Goal: Information Seeking & Learning: Learn about a topic

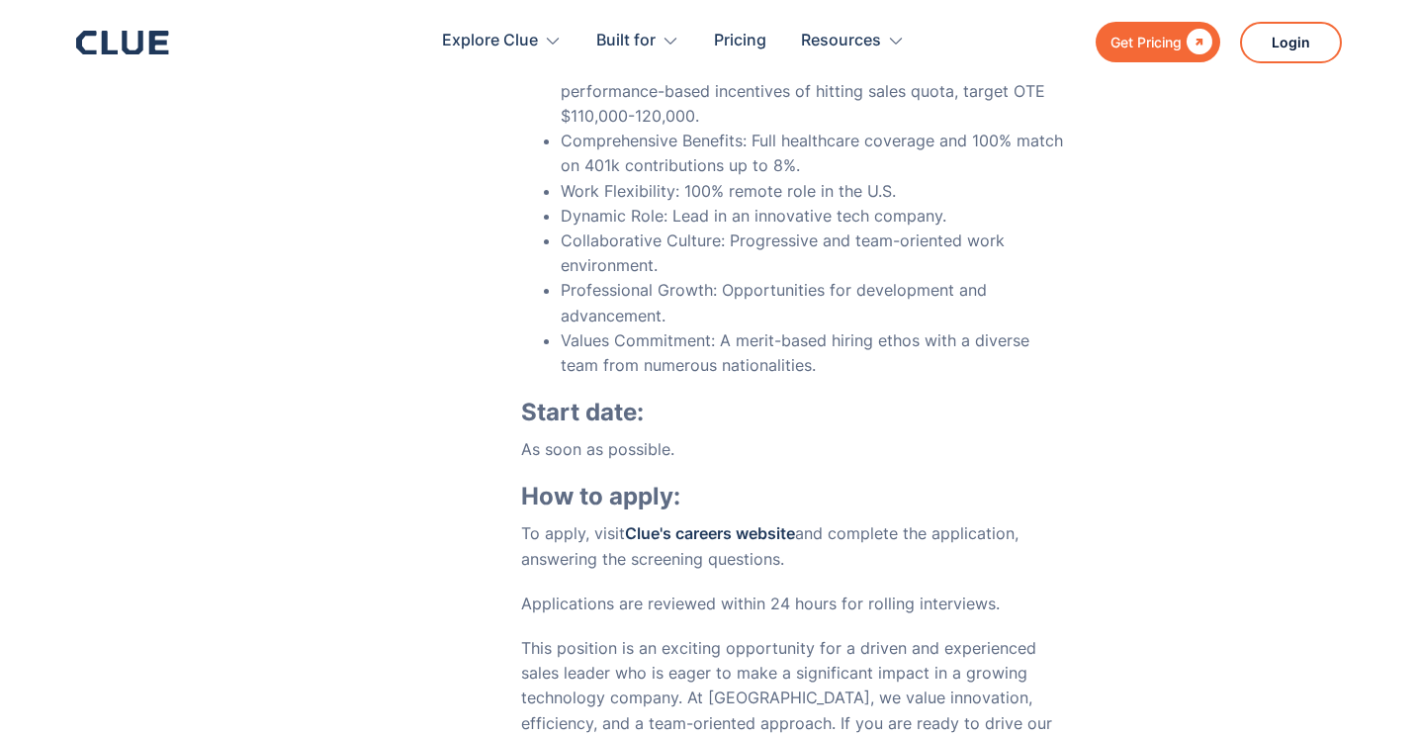
scroll to position [6939, 0]
click at [710, 521] on link "Clue's careers website" at bounding box center [710, 531] width 170 height 20
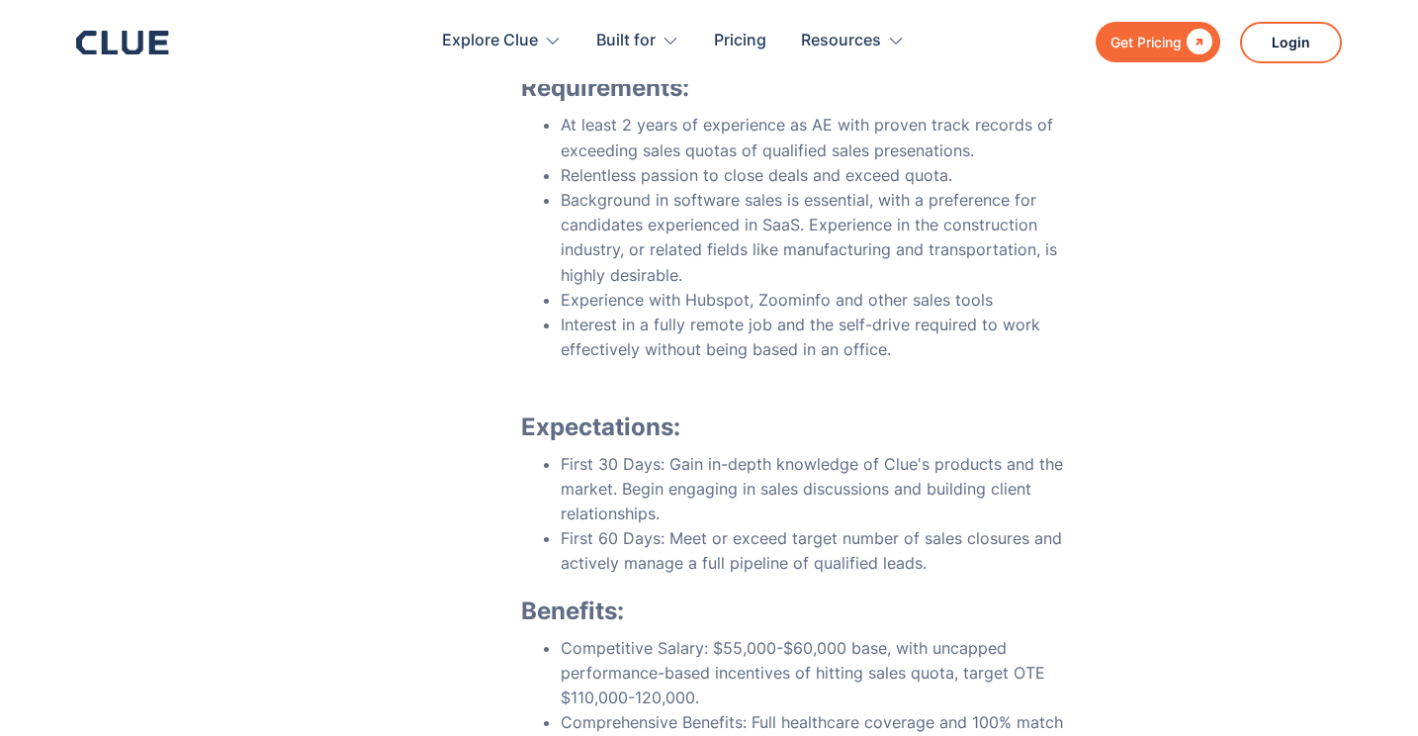
scroll to position [6348, 0]
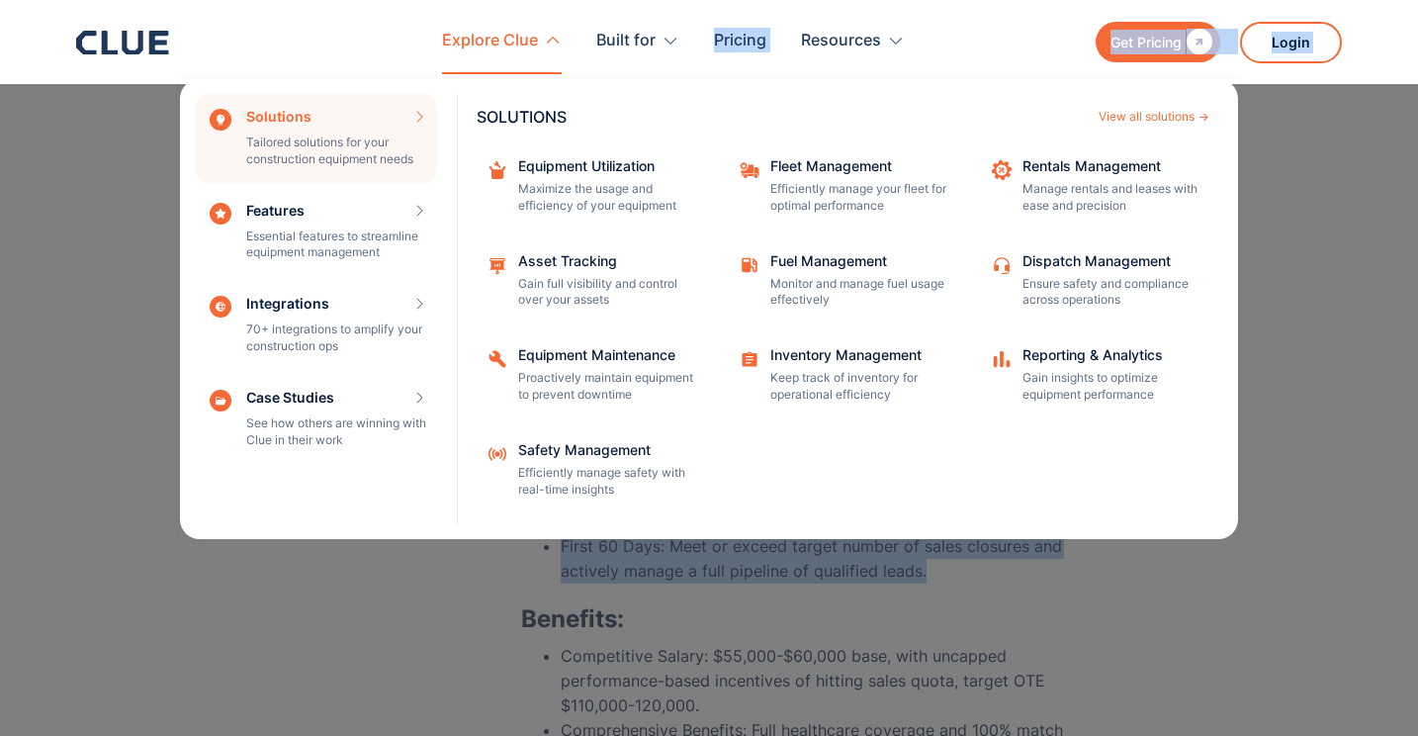
drag, startPoint x: 928, startPoint y: 500, endPoint x: 447, endPoint y: 466, distance: 481.8
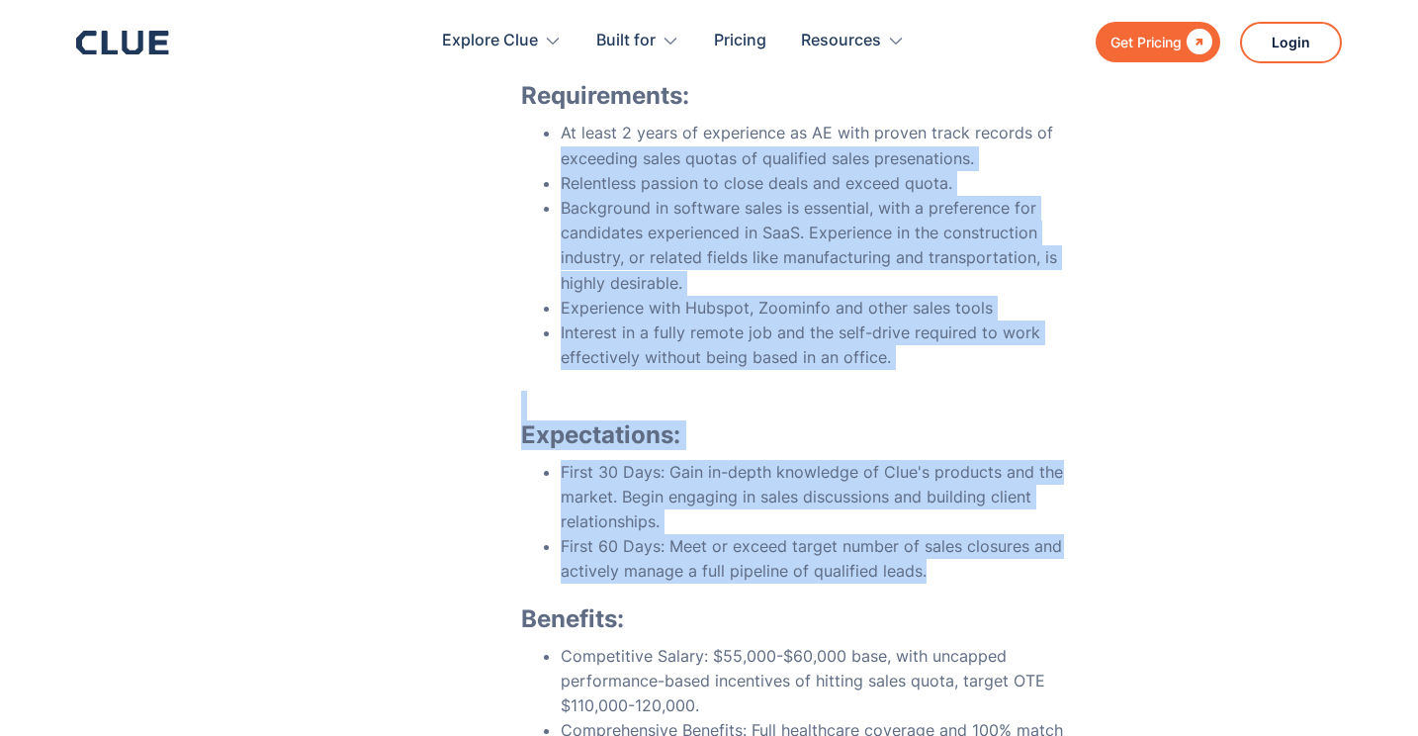
drag, startPoint x: 921, startPoint y: 507, endPoint x: 564, endPoint y: 92, distance: 547.7
click at [563, 92] on div "‍ We're looking for an Account Executive (AE) to join our sales team. Clue is a…" at bounding box center [792, 601] width 543 height 2333
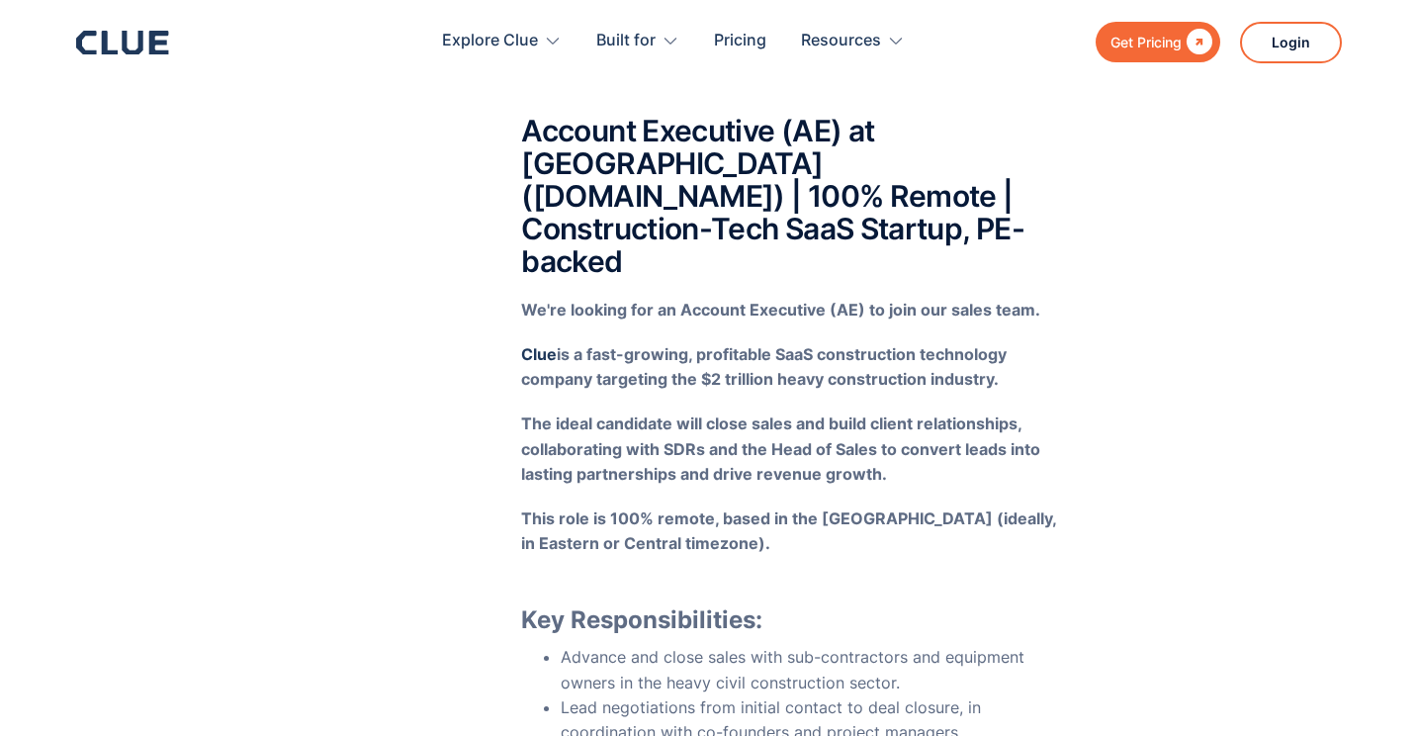
scroll to position [5473, 0]
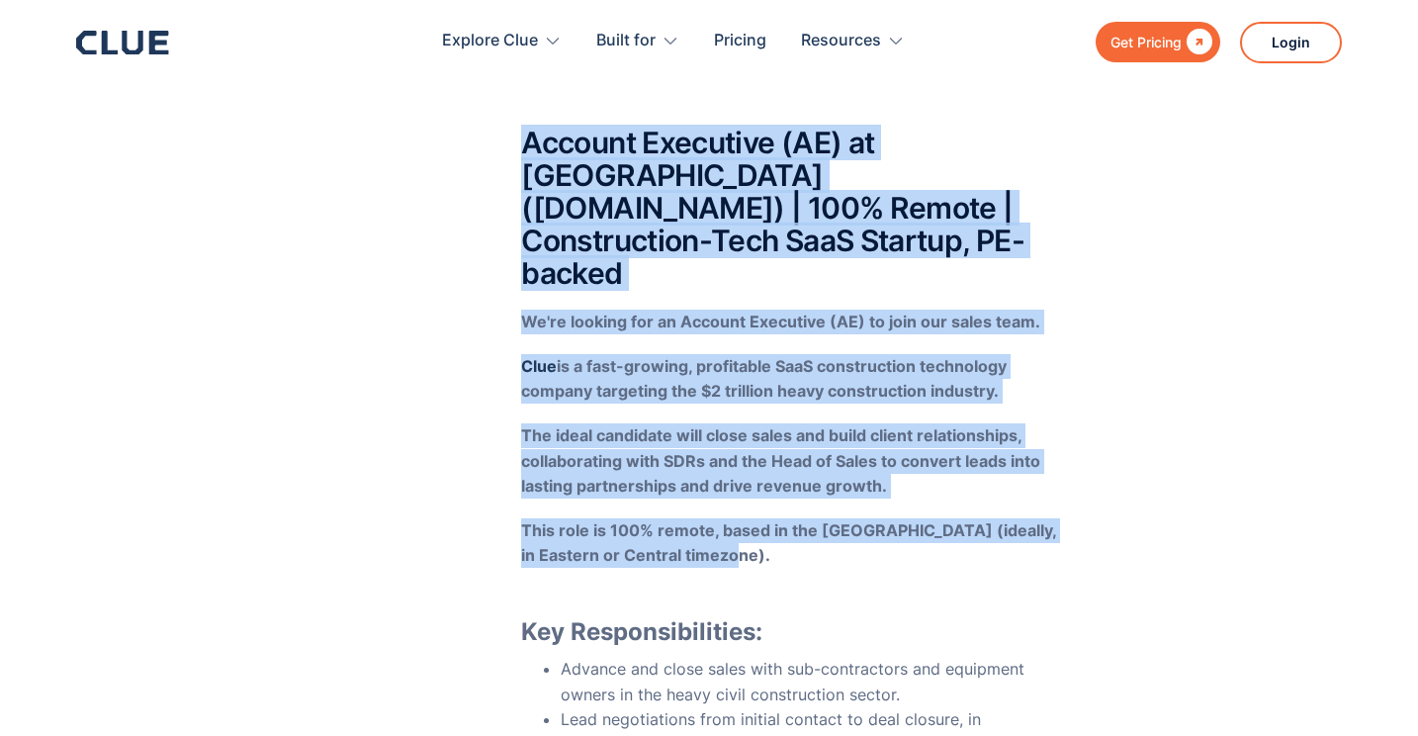
drag, startPoint x: 528, startPoint y: 103, endPoint x: 789, endPoint y: 494, distance: 470.6
copy div "Account Executive (AE) at [GEOGRAPHIC_DATA] ([DOMAIN_NAME]) | 100% Remote | Con…"
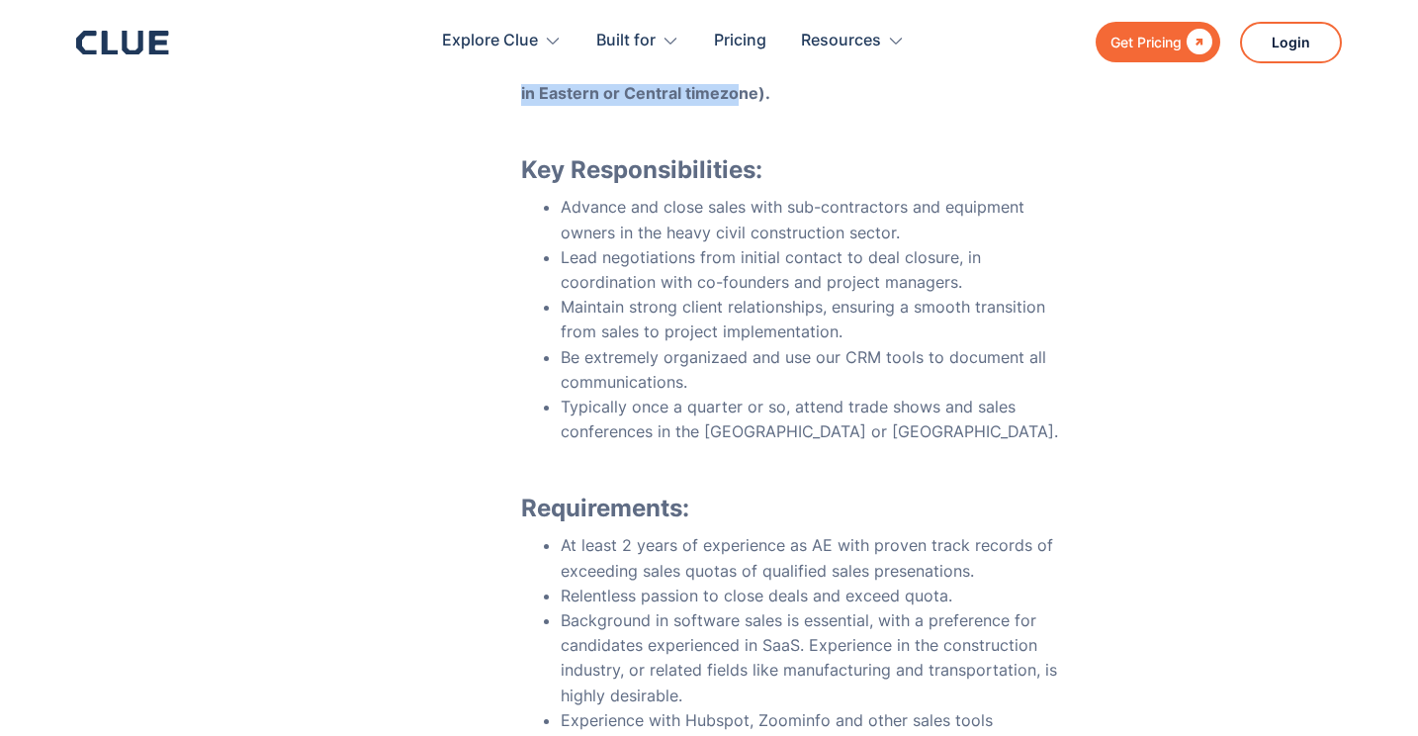
scroll to position [5944, 0]
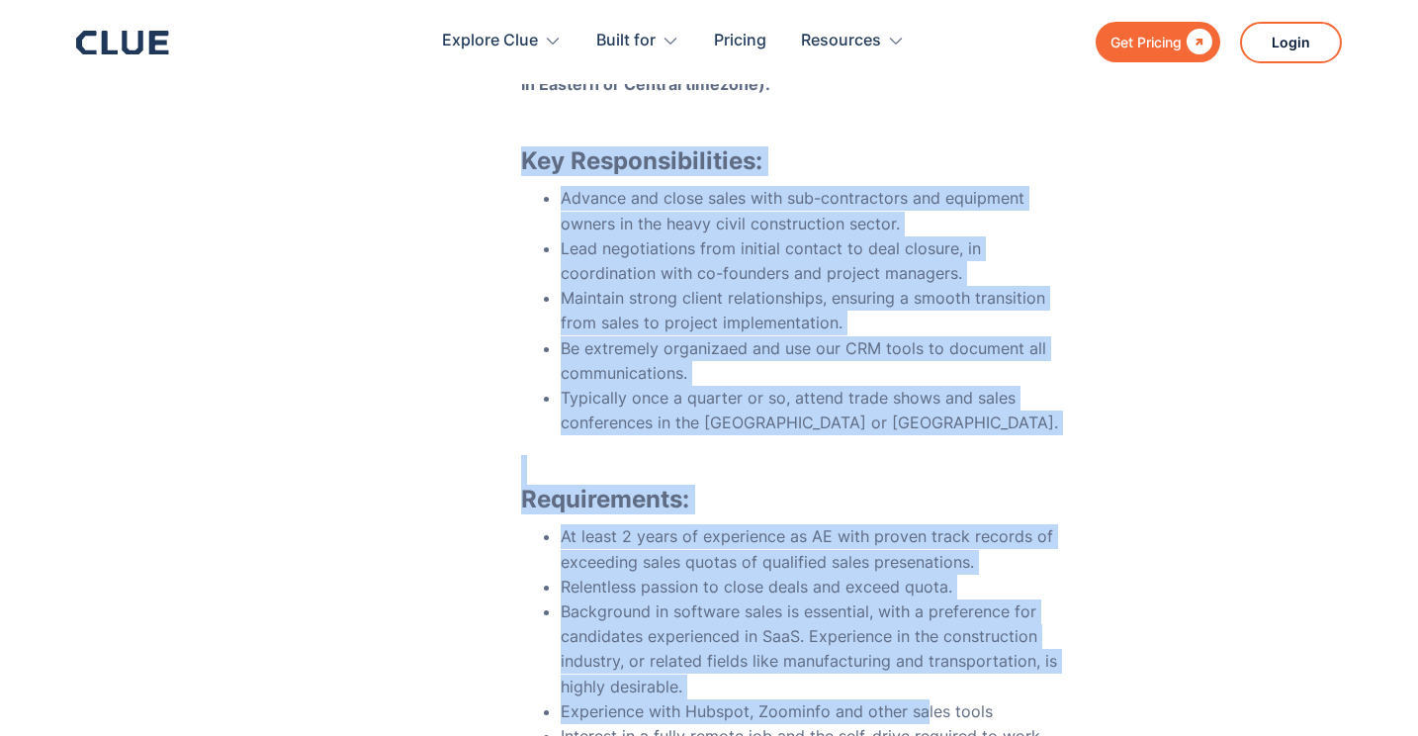
drag, startPoint x: 519, startPoint y: 93, endPoint x: 924, endPoint y: 644, distance: 683.3
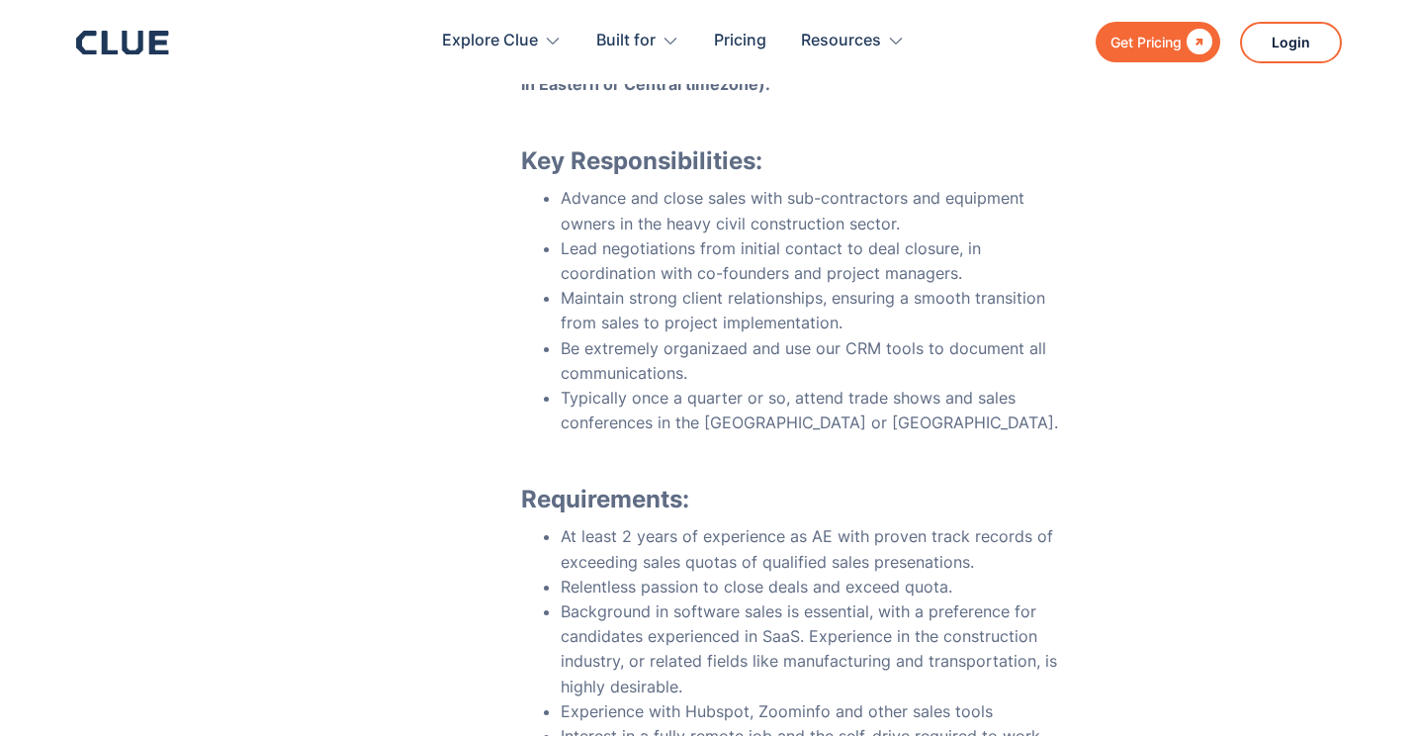
click at [923, 724] on li "Interest in a fully remote job and the self-drive required to work effectively …" at bounding box center [812, 748] width 503 height 49
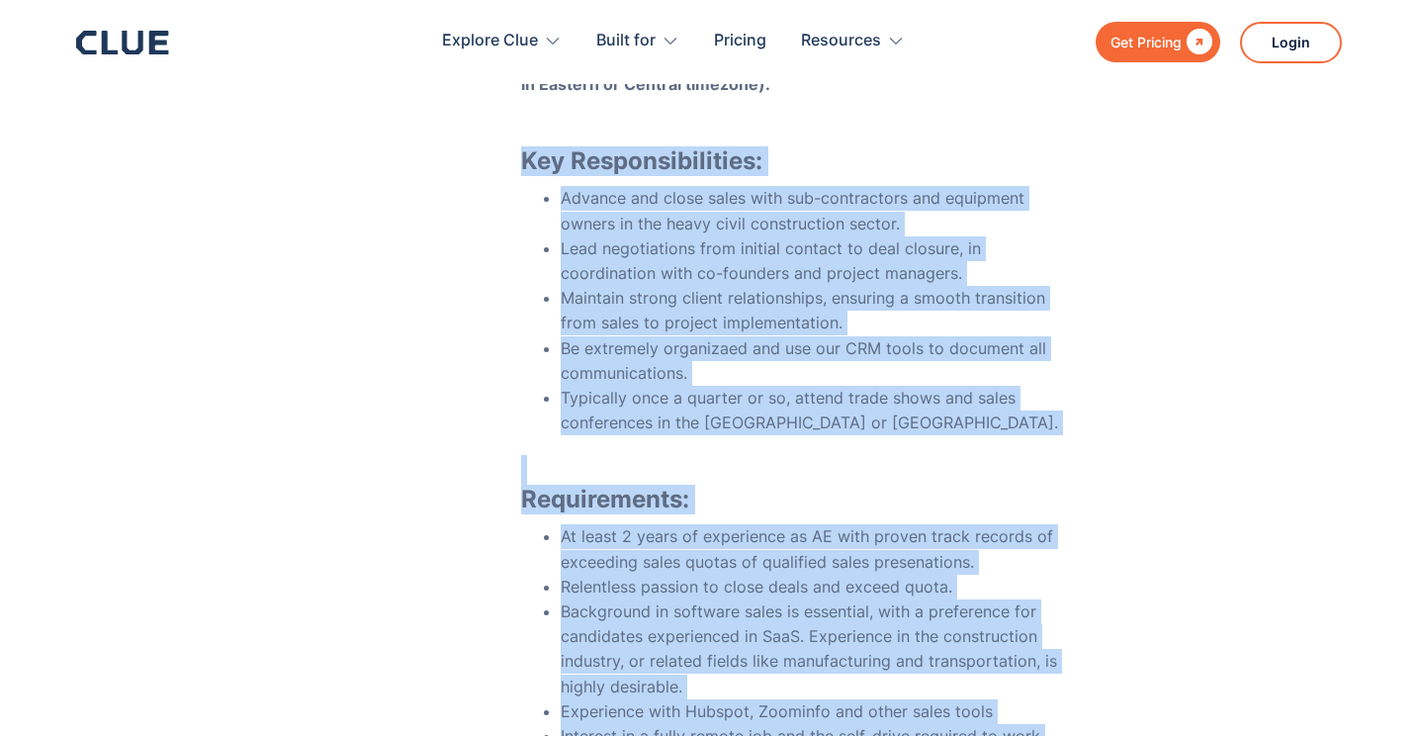
drag, startPoint x: 923, startPoint y: 693, endPoint x: 514, endPoint y: 94, distance: 725.2
copy div "Key Responsibilities: Advance and close sales with sub-contractors and equipmen…"
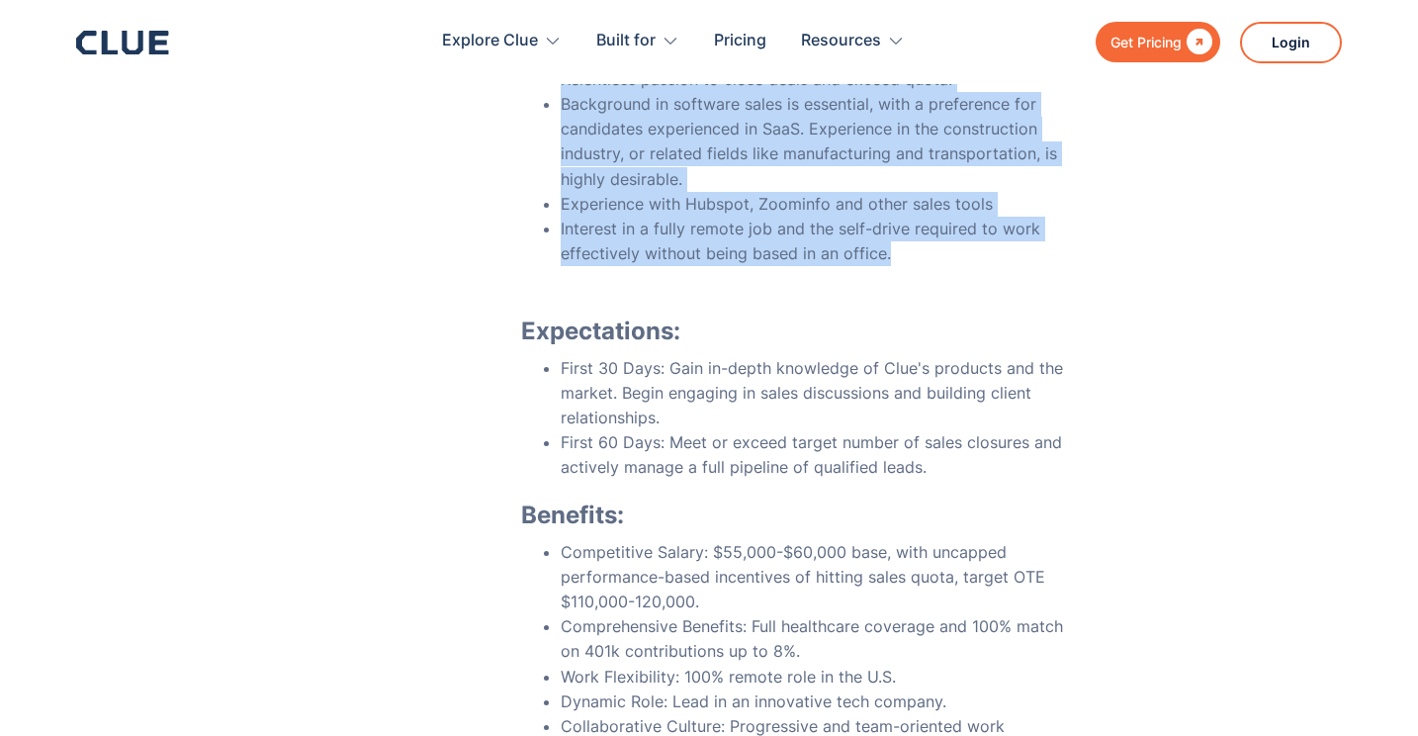
scroll to position [6455, 0]
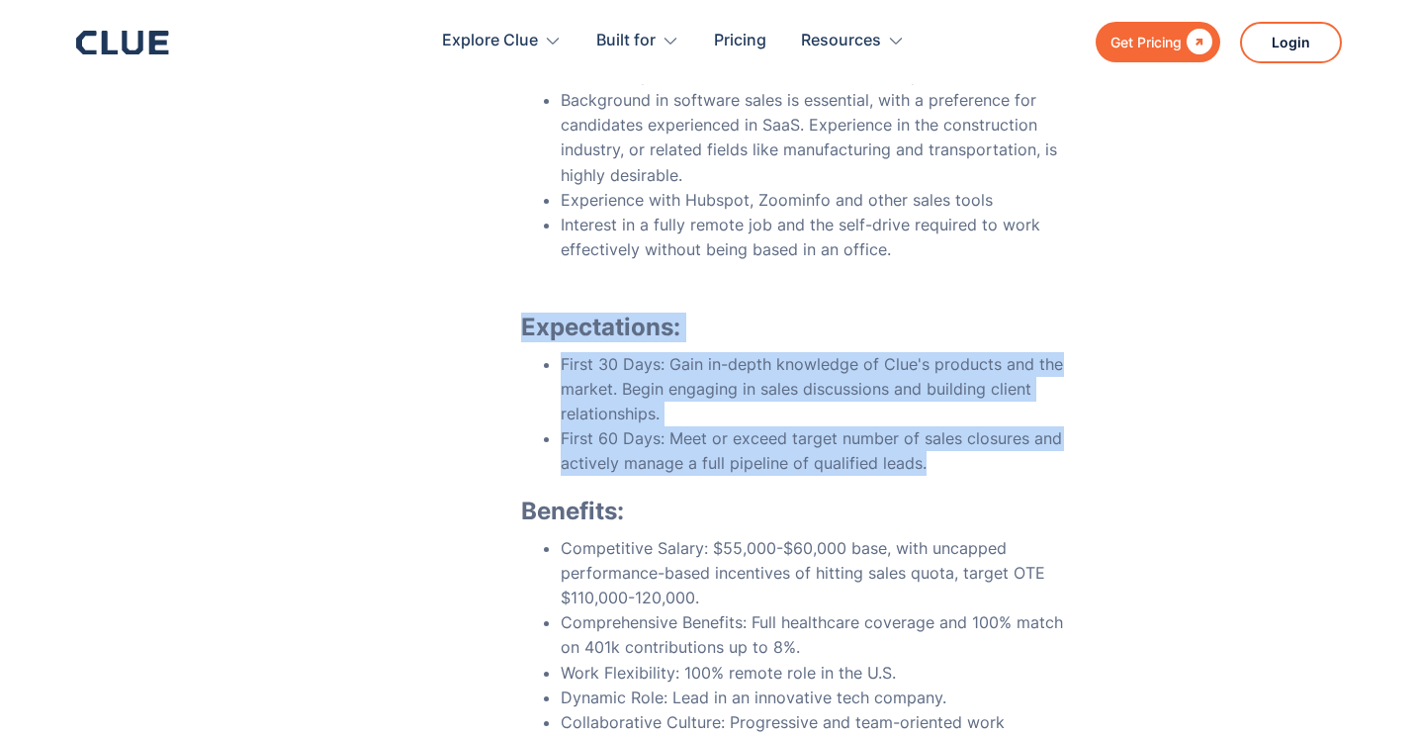
drag, startPoint x: 512, startPoint y: 250, endPoint x: 964, endPoint y: 409, distance: 479.1
copy div "Expectations: First 30 Days: Gain in-depth knowledge of Clue's products and the…"
click at [128, 43] on icon at bounding box center [122, 43] width 93 height 24
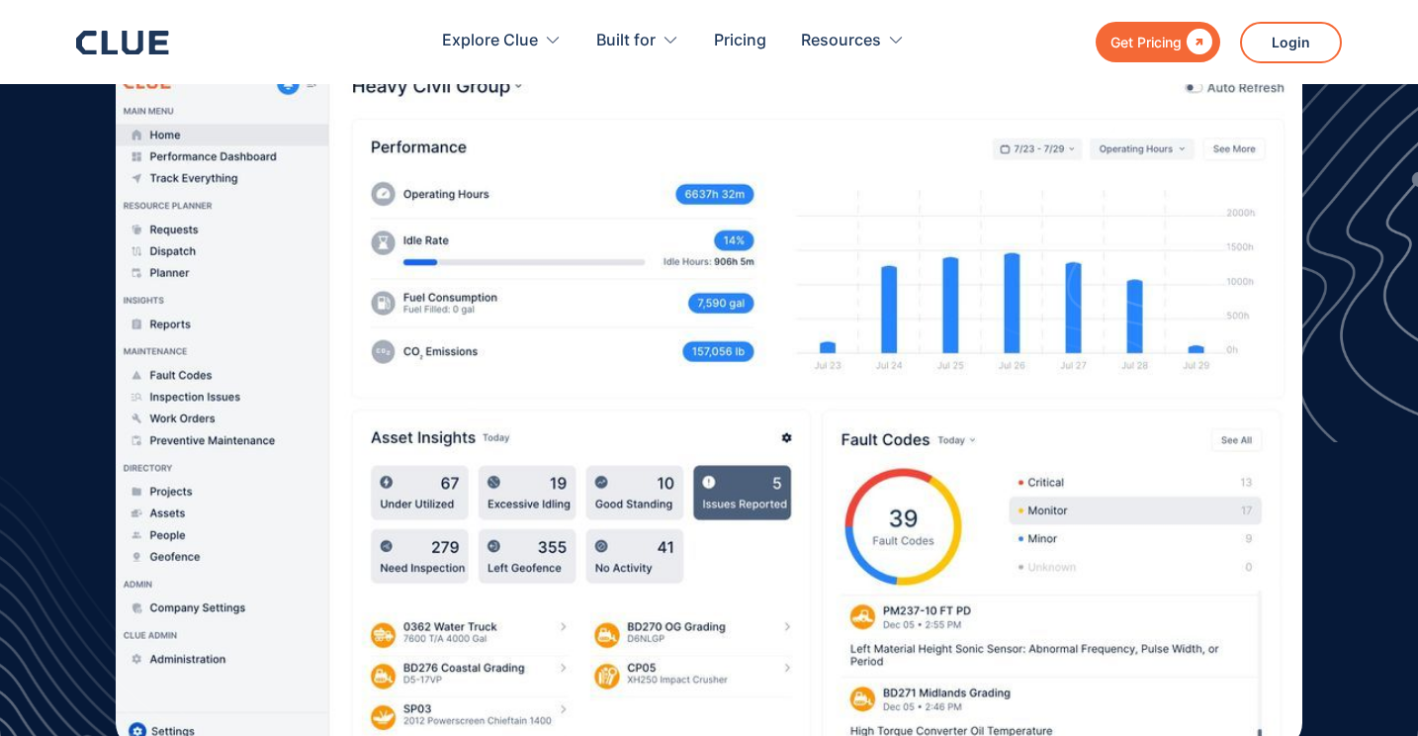
scroll to position [318, 0]
